Goal: Task Accomplishment & Management: Use online tool/utility

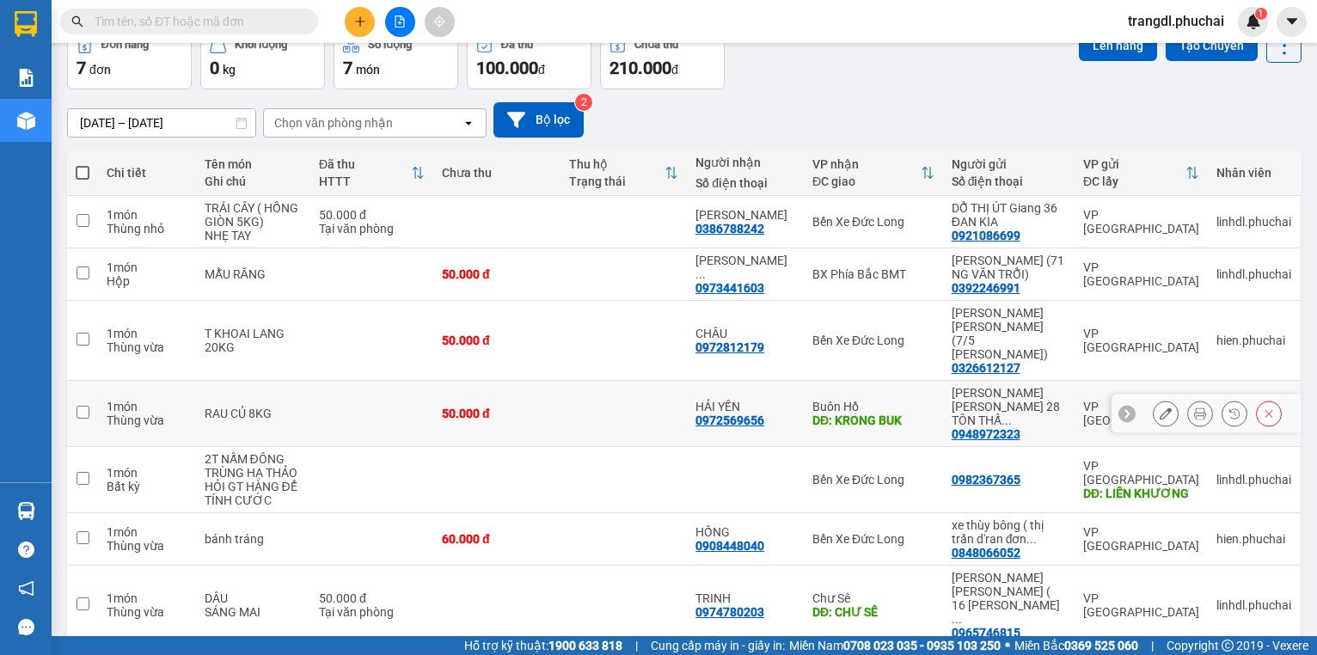
scroll to position [101, 0]
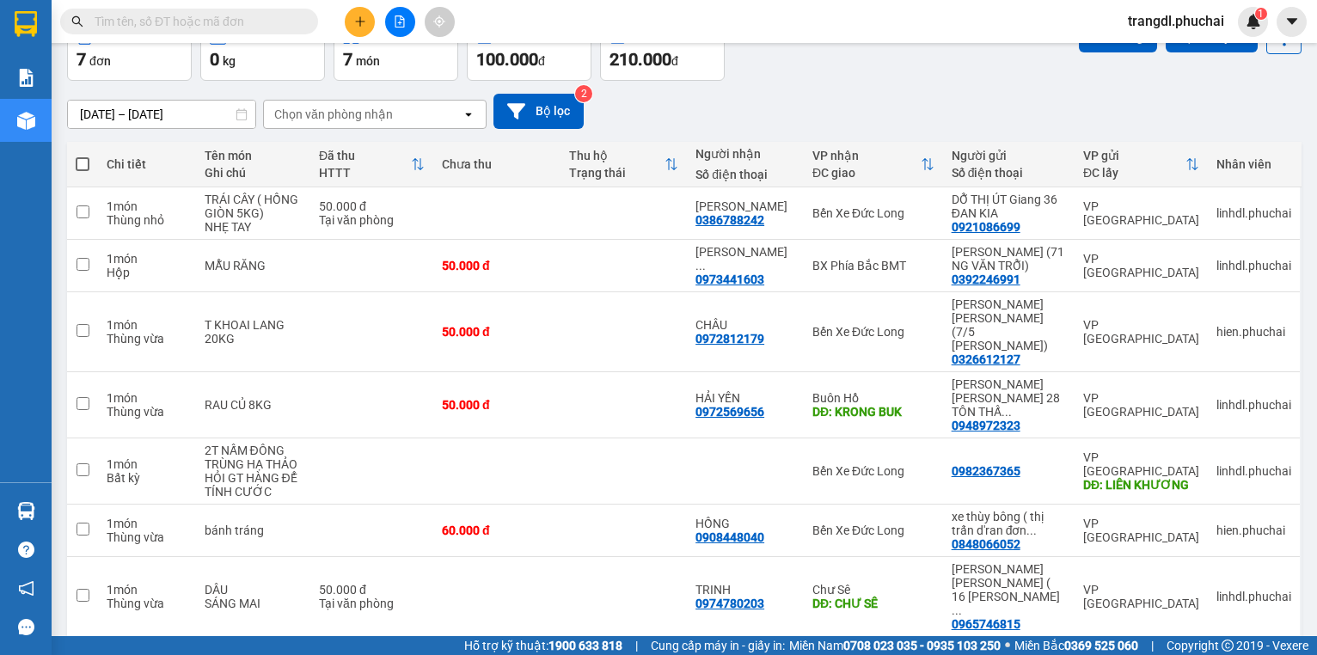
click at [403, 31] on button at bounding box center [400, 22] width 30 height 30
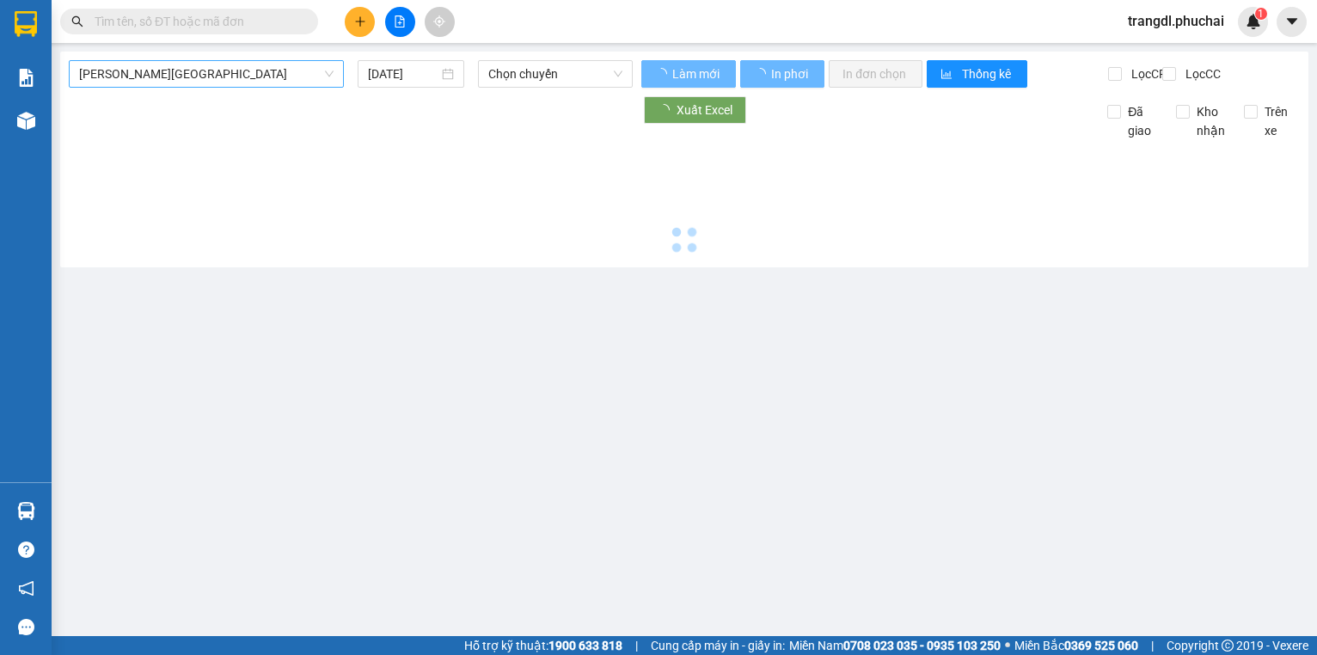
type input "[DATE]"
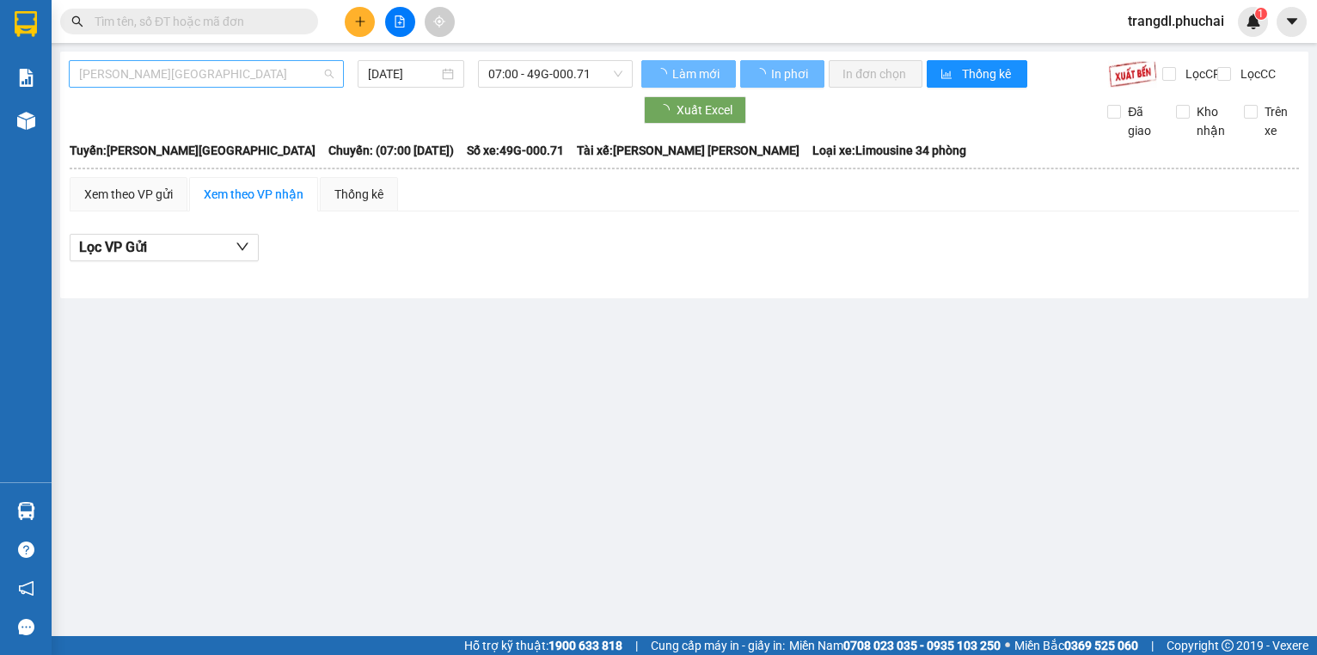
click at [241, 77] on span "[PERSON_NAME][GEOGRAPHIC_DATA]" at bounding box center [206, 74] width 255 height 26
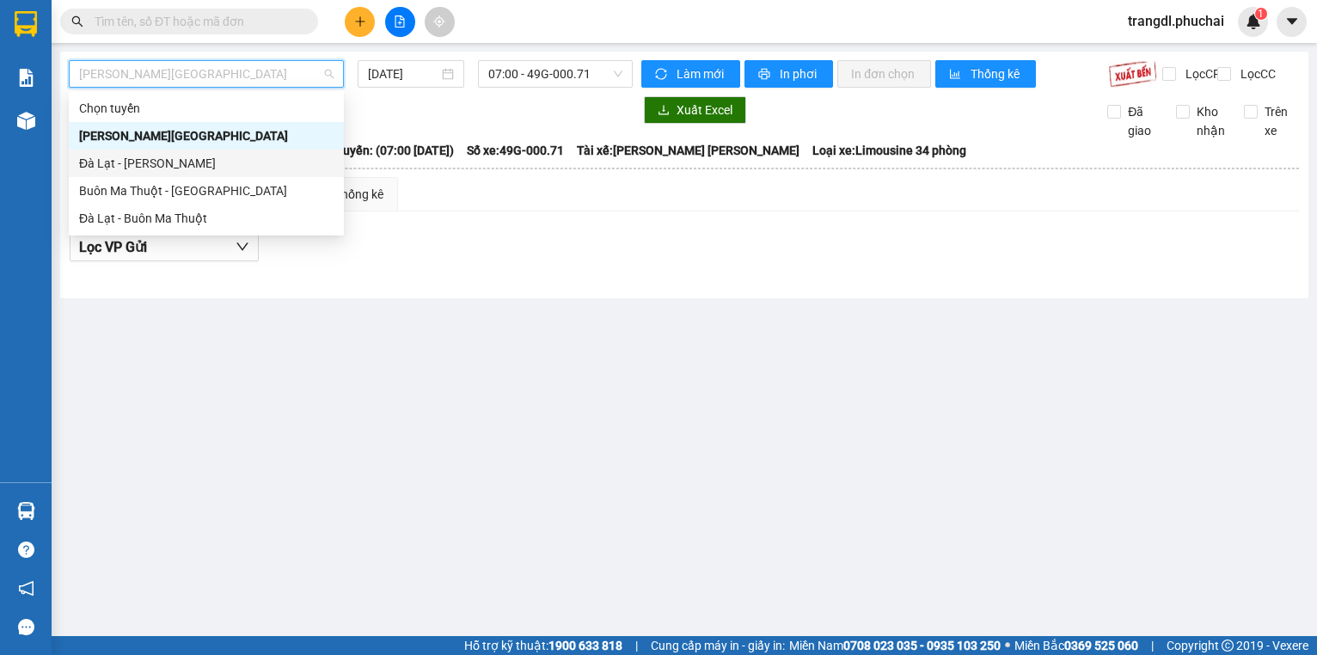
click at [276, 157] on div "Đà Lạt - [PERSON_NAME]" at bounding box center [206, 163] width 255 height 19
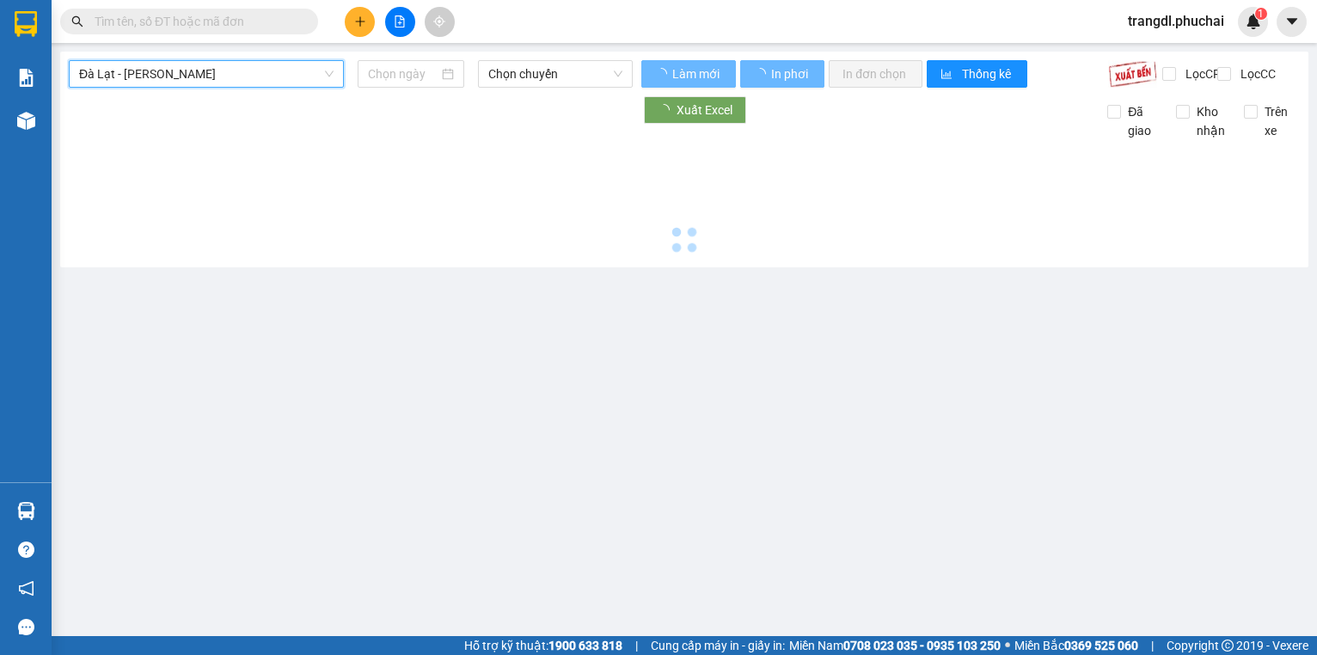
type input "[DATE]"
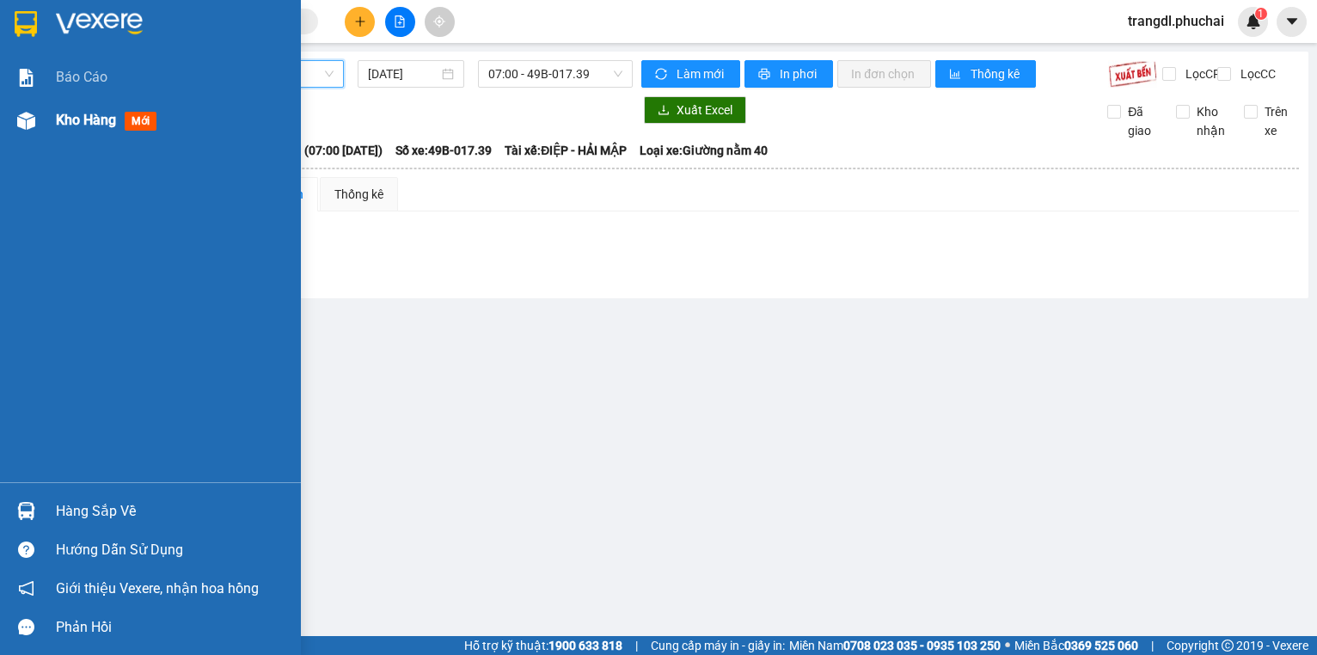
click at [17, 126] on img at bounding box center [26, 121] width 18 height 18
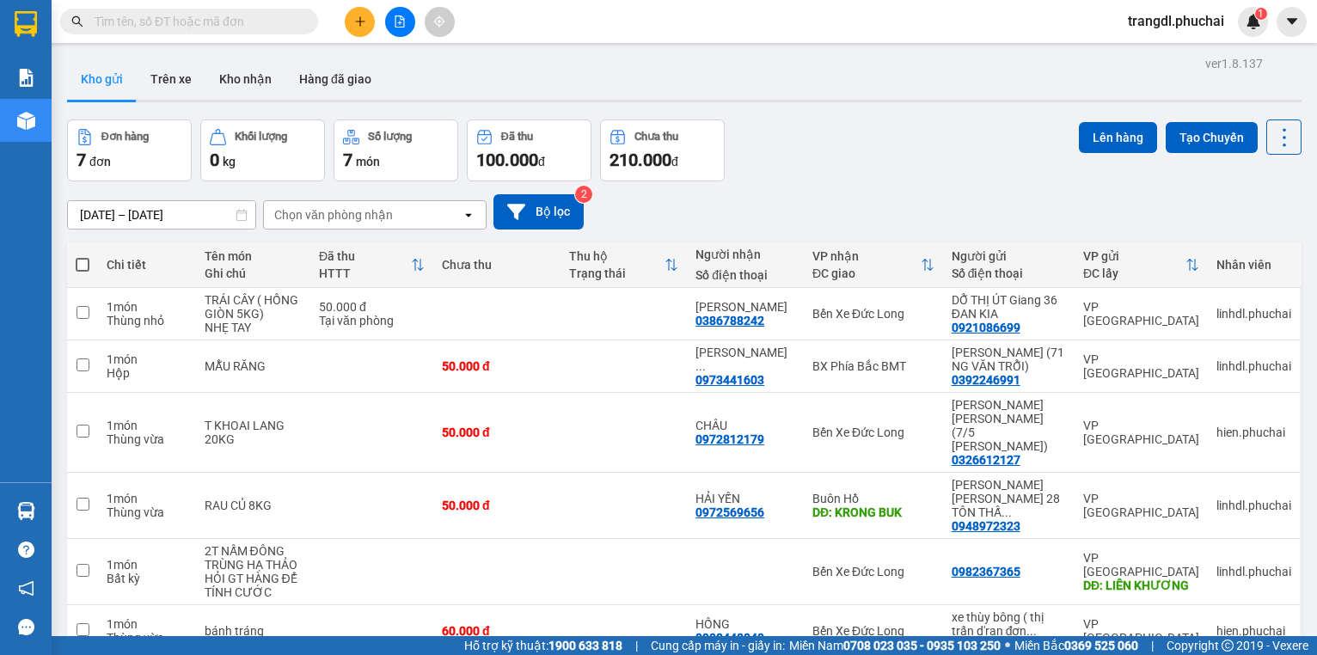
click at [394, 11] on button at bounding box center [400, 22] width 30 height 30
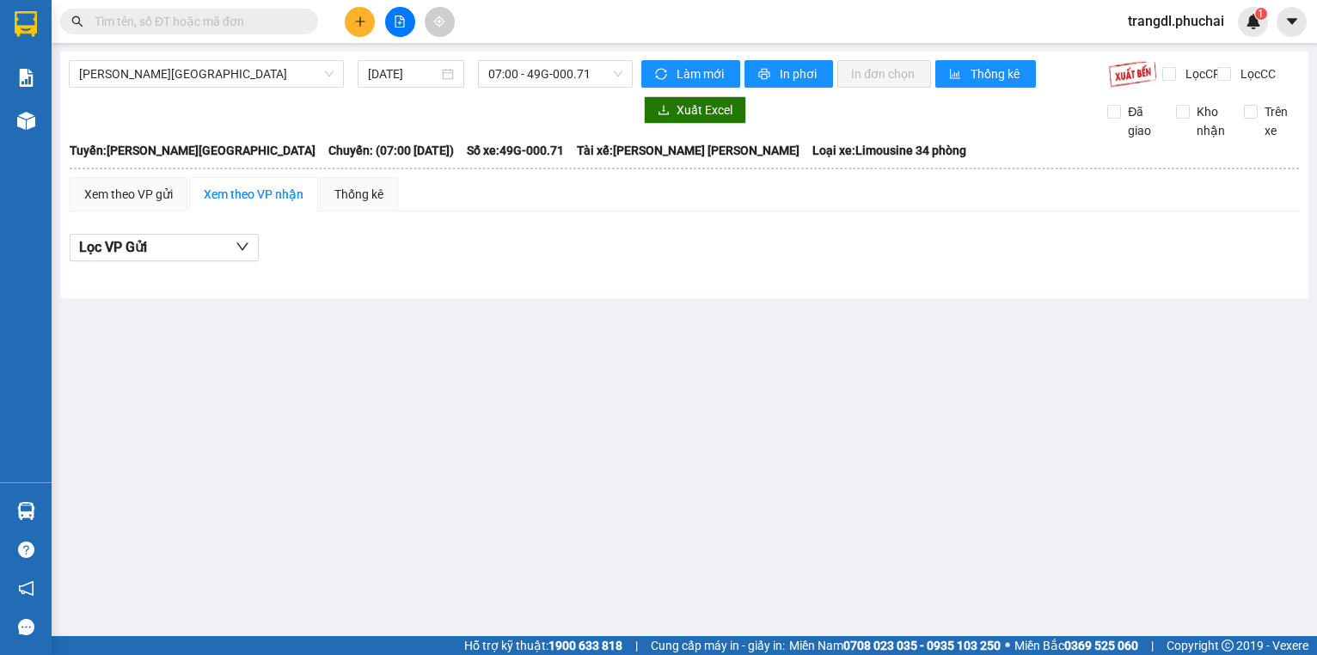
paste input "0329527169"
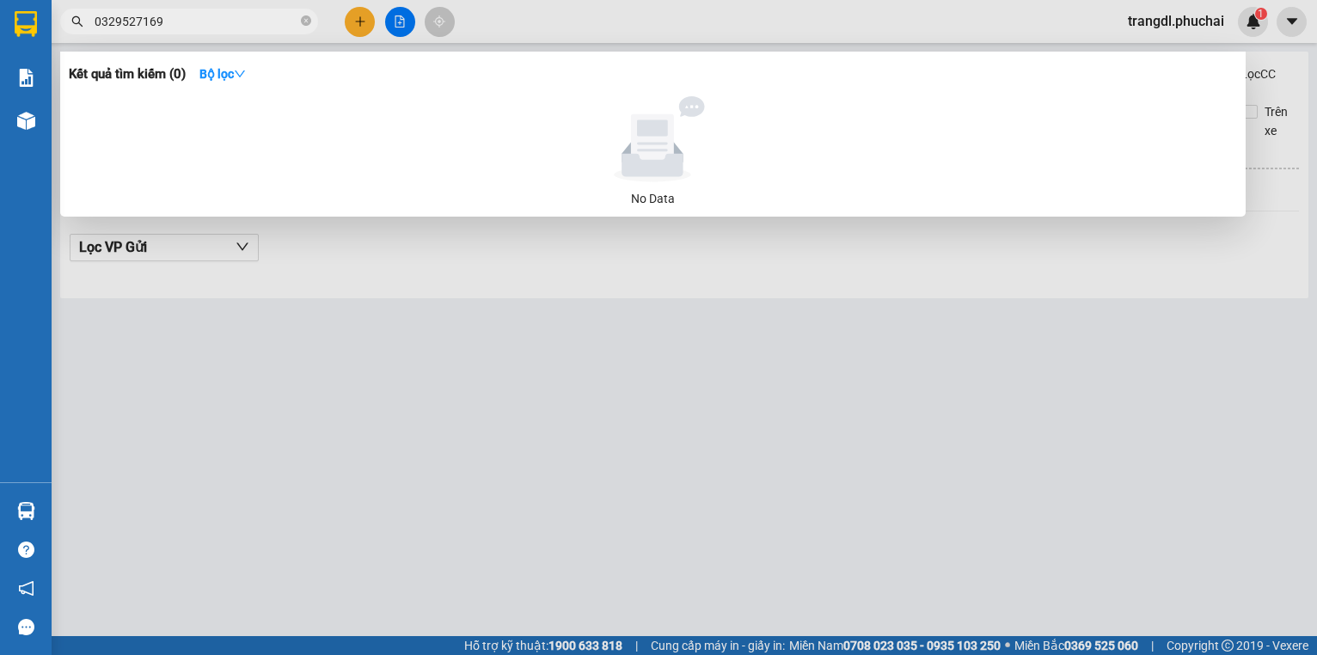
type input "0329527169"
